Goal: Task Accomplishment & Management: Use online tool/utility

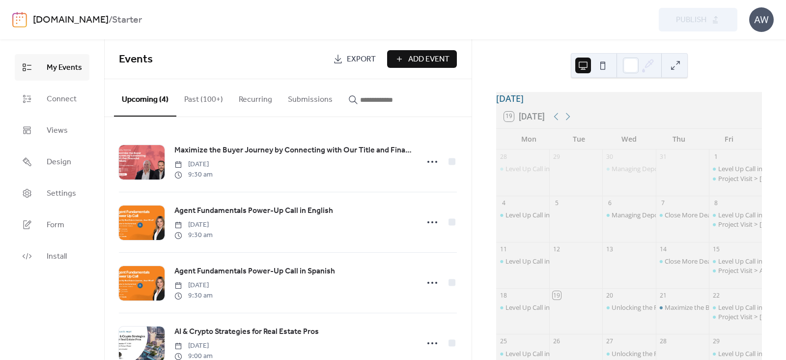
click at [90, 18] on link "[DOMAIN_NAME]" at bounding box center [71, 20] width 76 height 19
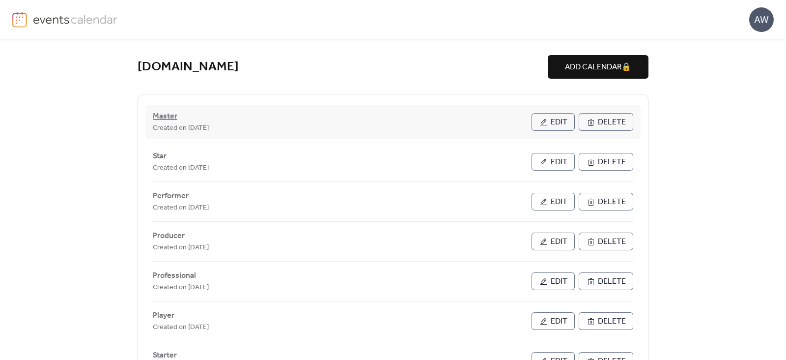
click at [159, 119] on span "Master" at bounding box center [165, 117] width 25 height 12
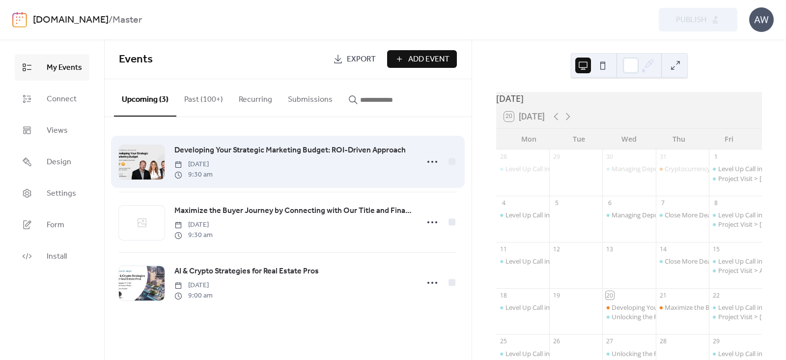
click at [228, 150] on span "Developing Your Strategic Marketing Budget: ROI-Driven Approach" at bounding box center [289, 151] width 231 height 12
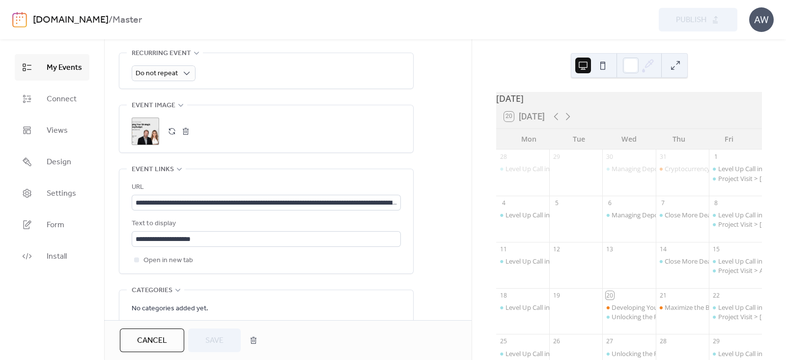
scroll to position [533, 0]
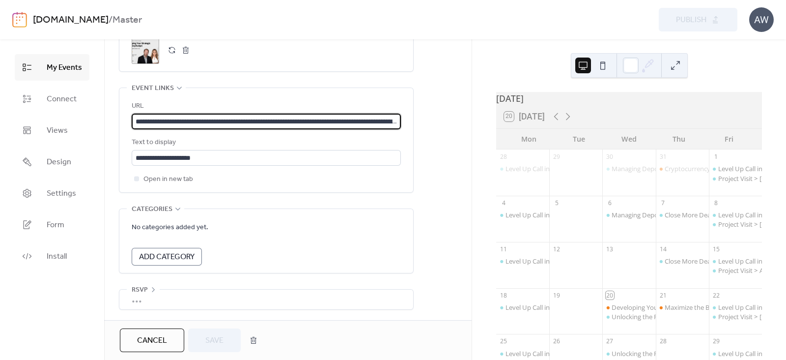
click at [268, 122] on input "**********" at bounding box center [266, 122] width 269 height 16
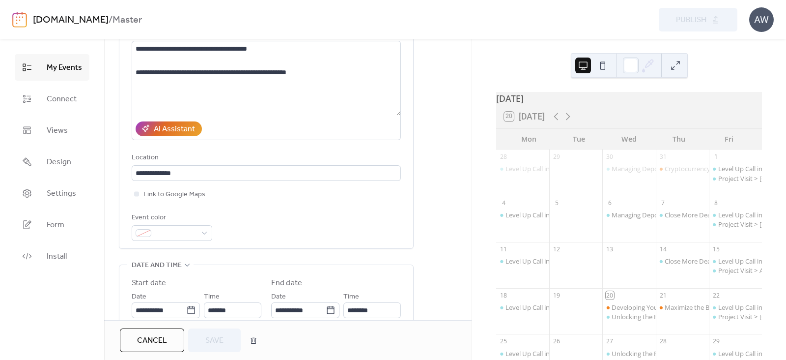
scroll to position [0, 0]
